Goal: Navigation & Orientation: Understand site structure

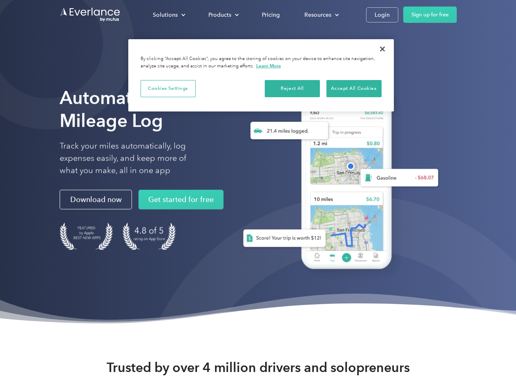
click at [169, 15] on div "Solutions" at bounding box center [165, 15] width 25 height 10
click at [222, 15] on div "Products" at bounding box center [219, 15] width 23 height 10
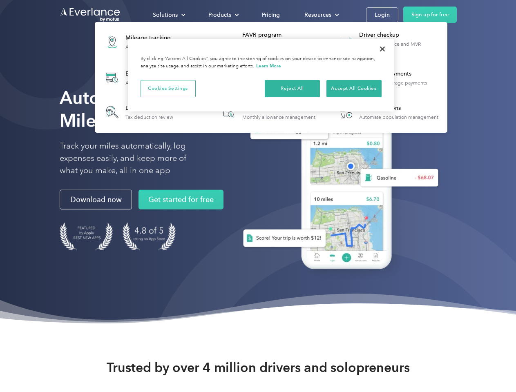
click at [320, 15] on div "Resources" at bounding box center [317, 15] width 27 height 10
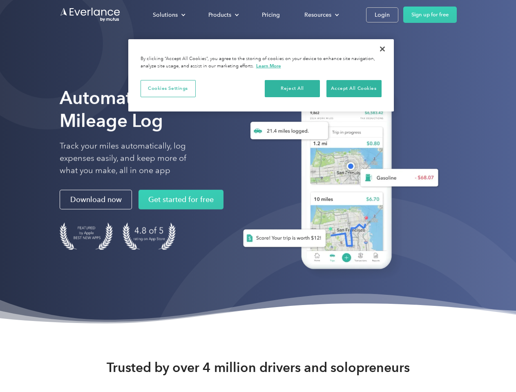
click at [168, 88] on button "Cookies Settings" at bounding box center [167, 88] width 55 height 17
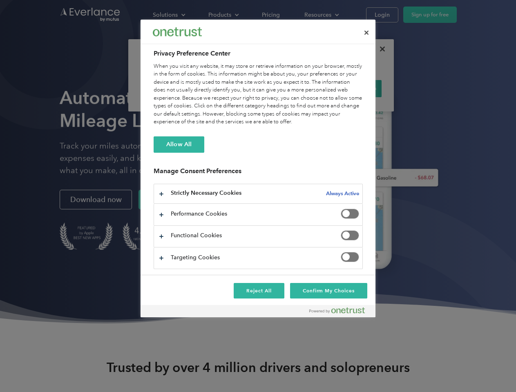
click at [292, 88] on div "When you visit any website, it may store or retrieve information on your browse…" at bounding box center [258, 94] width 209 height 64
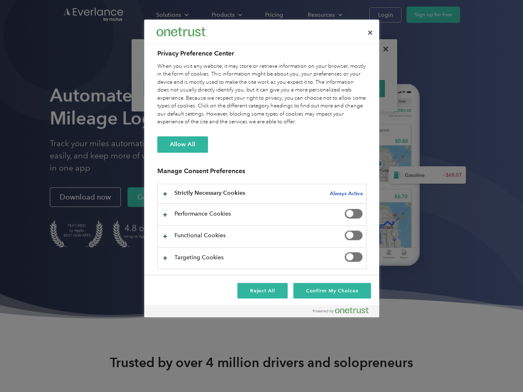
click at [354, 88] on div "When you visit any website, it may store or retrieve information on your browse…" at bounding box center [261, 94] width 209 height 64
click at [382, 49] on div at bounding box center [261, 196] width 523 height 392
